Goal: Information Seeking & Learning: Understand process/instructions

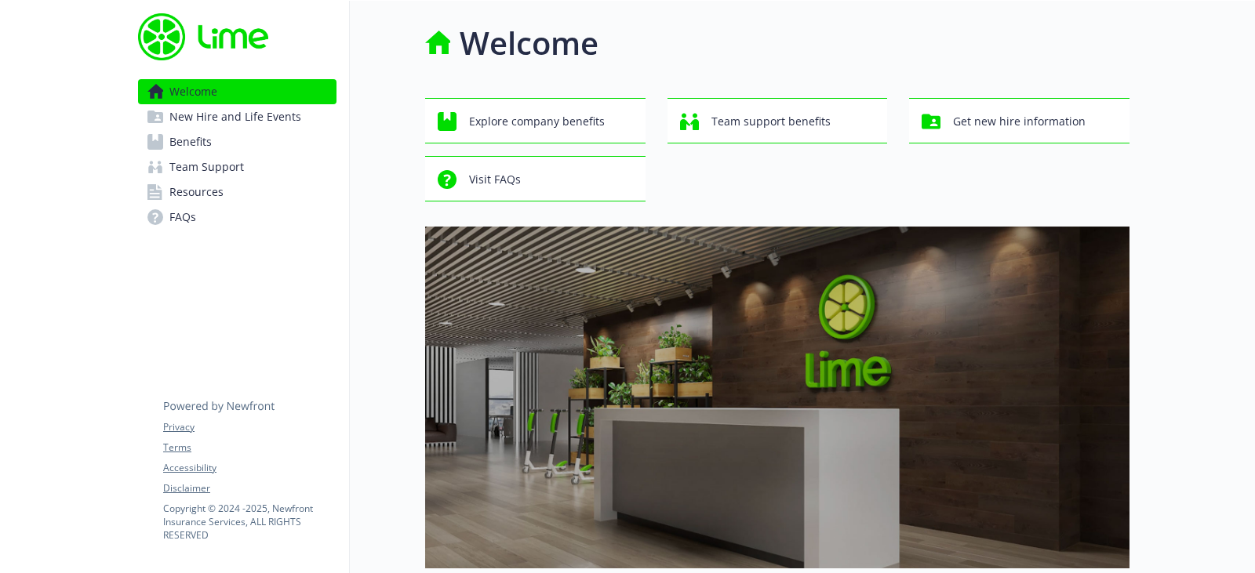
click at [311, 128] on link "New Hire and Life Events" at bounding box center [237, 116] width 198 height 25
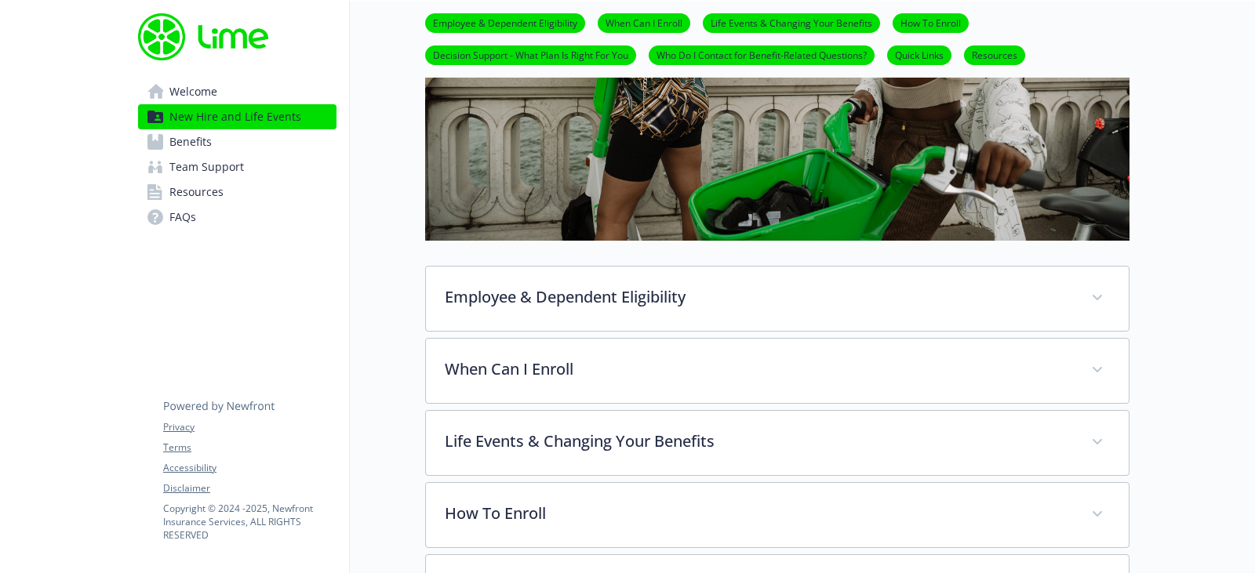
scroll to position [392, 0]
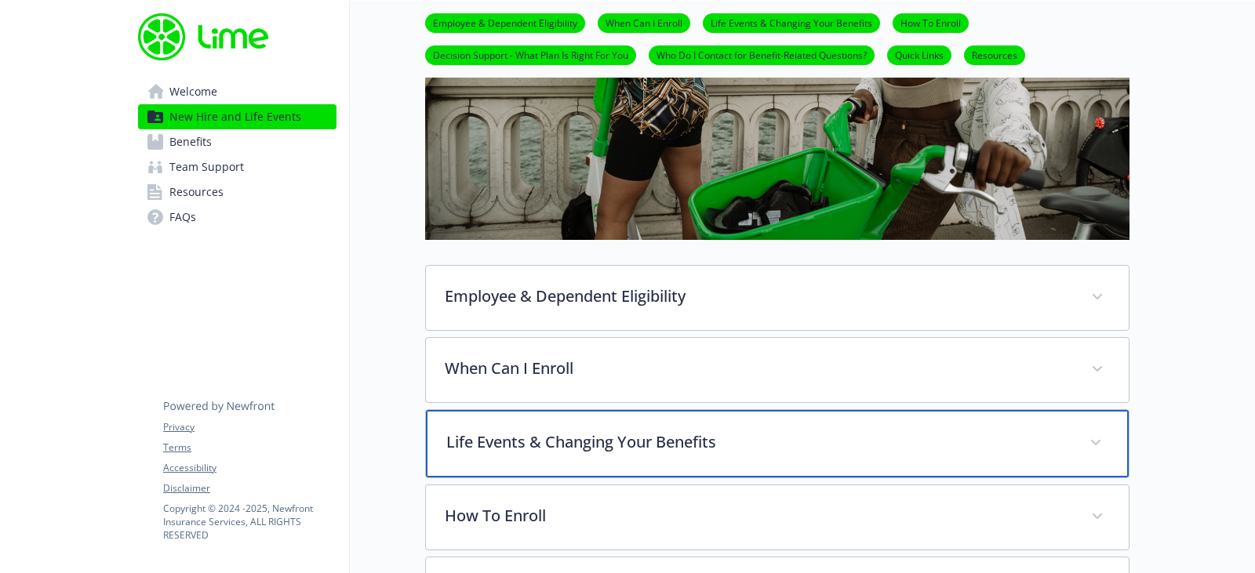
click at [676, 436] on p "Life Events & Changing Your Benefits" at bounding box center [758, 443] width 624 height 24
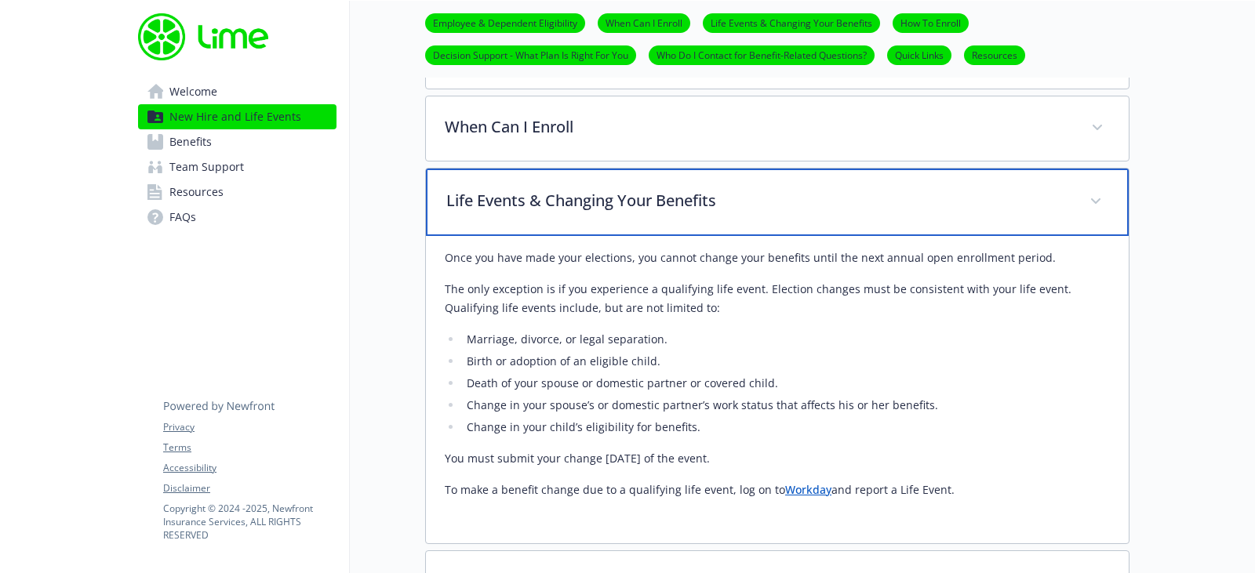
scroll to position [627, 0]
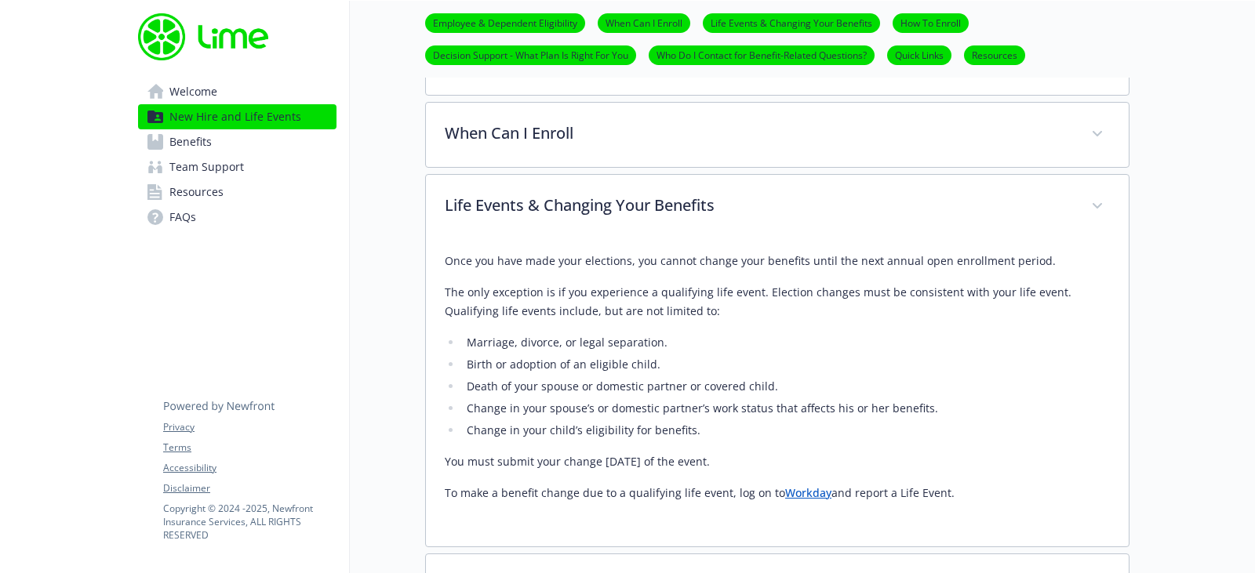
drag, startPoint x: 438, startPoint y: 260, endPoint x: 806, endPoint y: 466, distance: 421.7
click at [960, 482] on div "Once you have made your elections, you cannot change your benefits until the ne…" at bounding box center [777, 392] width 703 height 307
copy div "Once you have made your elections, you cannot change your benefits until the ne…"
